Goal: Task Accomplishment & Management: Use online tool/utility

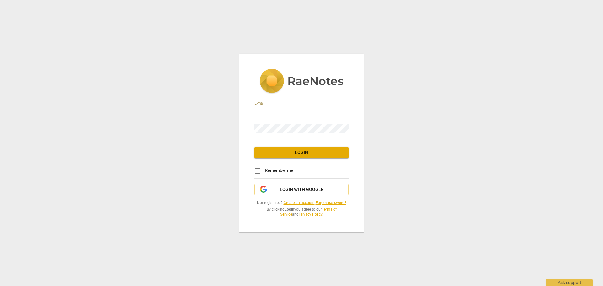
click at [275, 112] on input "email" at bounding box center [301, 110] width 94 height 9
type input "shelli@discoveryleadershipadvisors.com"
click at [257, 169] on input "Remember me" at bounding box center [257, 170] width 15 height 15
checkbox input "true"
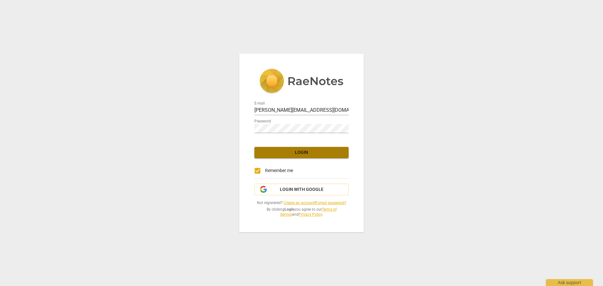
click at [296, 153] on span "Login" at bounding box center [301, 152] width 84 height 6
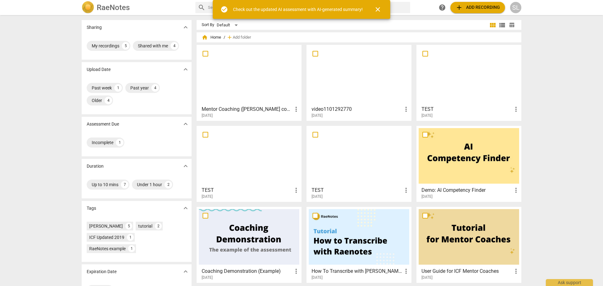
click at [379, 7] on span "close" at bounding box center [378, 10] width 8 height 8
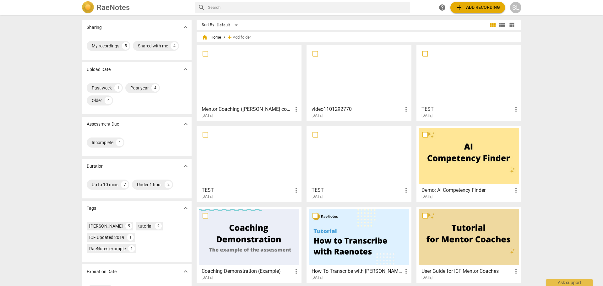
click at [478, 5] on span "add Add recording" at bounding box center [477, 8] width 45 height 8
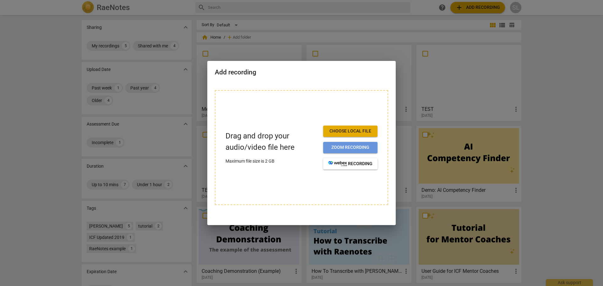
click at [339, 144] on span "Zoom recording" at bounding box center [350, 147] width 44 height 6
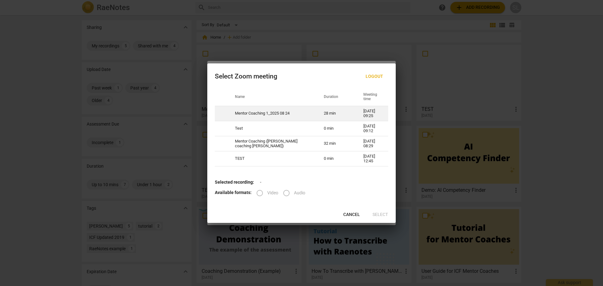
click at [277, 110] on td "Mentor Coaching 1_2025 08 24" at bounding box center [271, 113] width 89 height 15
radio input "true"
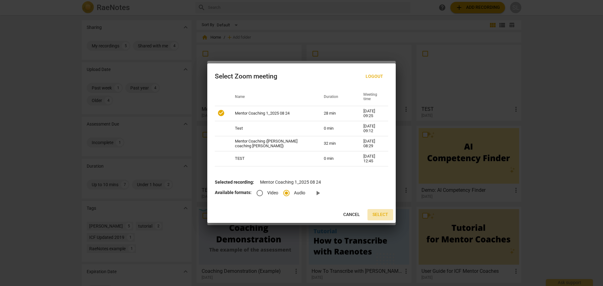
click at [378, 214] on span "Select" at bounding box center [380, 215] width 16 height 6
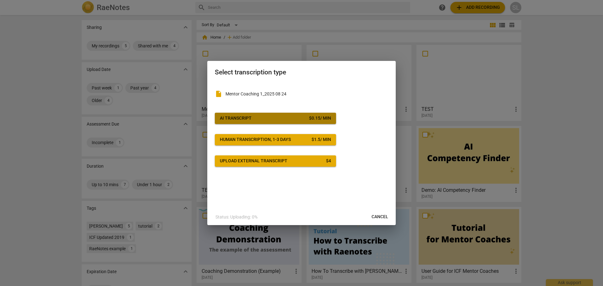
click at [278, 114] on button "AI Transcript $ 0.15 / min" at bounding box center [275, 118] width 121 height 11
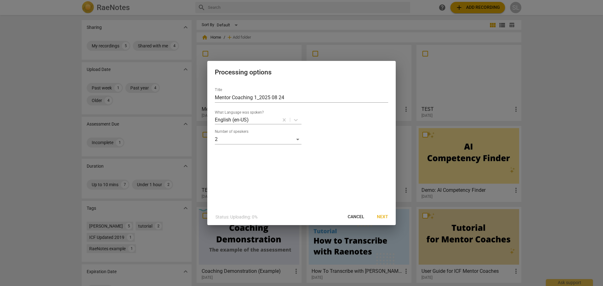
click at [381, 215] on span "Next" at bounding box center [382, 217] width 11 height 6
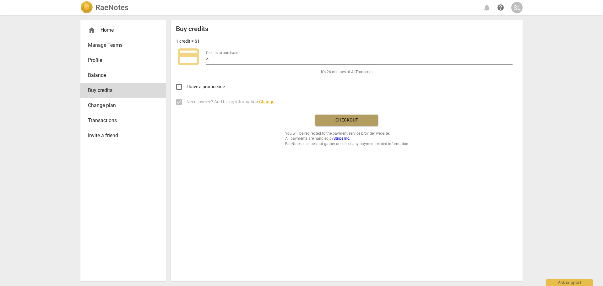
click at [355, 120] on span "Checkout" at bounding box center [346, 120] width 53 height 6
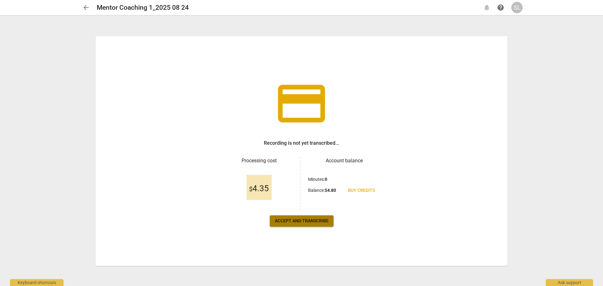
click at [301, 221] on span "Accept and transcribe" at bounding box center [302, 221] width 54 height 6
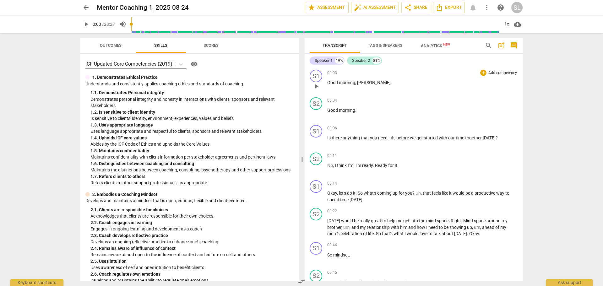
click at [360, 81] on span "[PERSON_NAME]" at bounding box center [374, 82] width 34 height 5
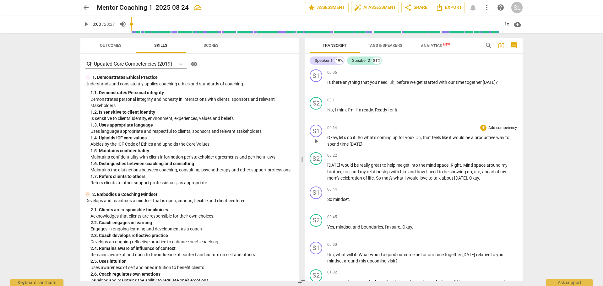
scroll to position [63, 0]
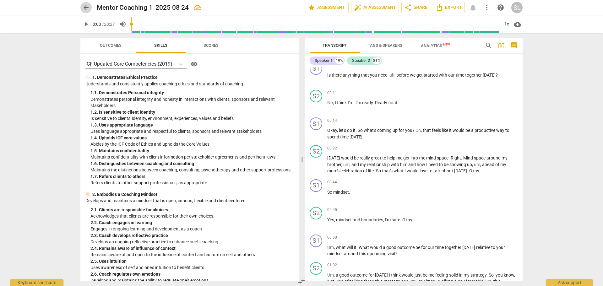
click at [87, 7] on span "arrow_back" at bounding box center [86, 8] width 8 height 8
